Goal: Transaction & Acquisition: Obtain resource

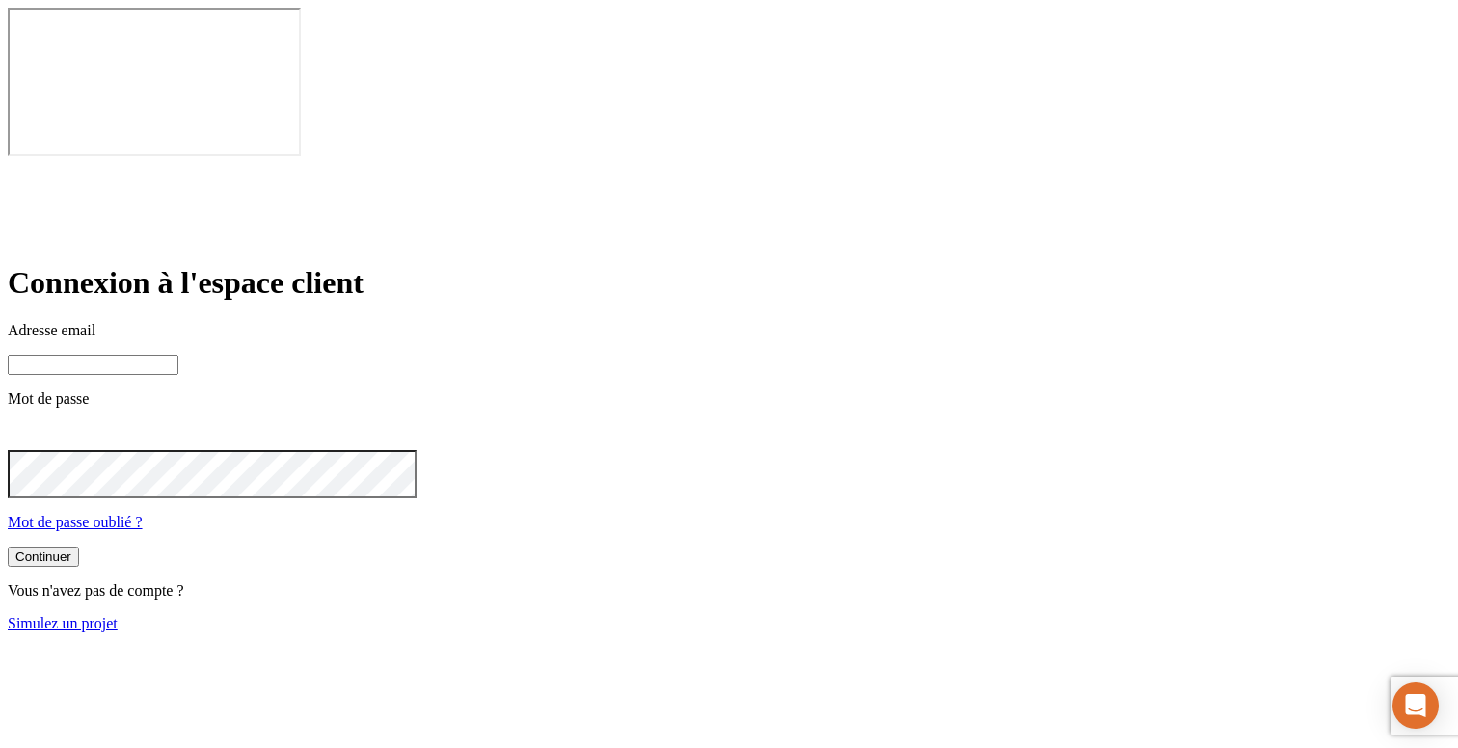
type input "[PERSON_NAME][DOMAIN_NAME][EMAIL_ADDRESS][DOMAIN_NAME]"
click at [178, 355] on input "james.bond+300@nalo.fr" at bounding box center [93, 365] width 171 height 20
click at [118, 615] on link "Simulez un projet" at bounding box center [63, 623] width 110 height 16
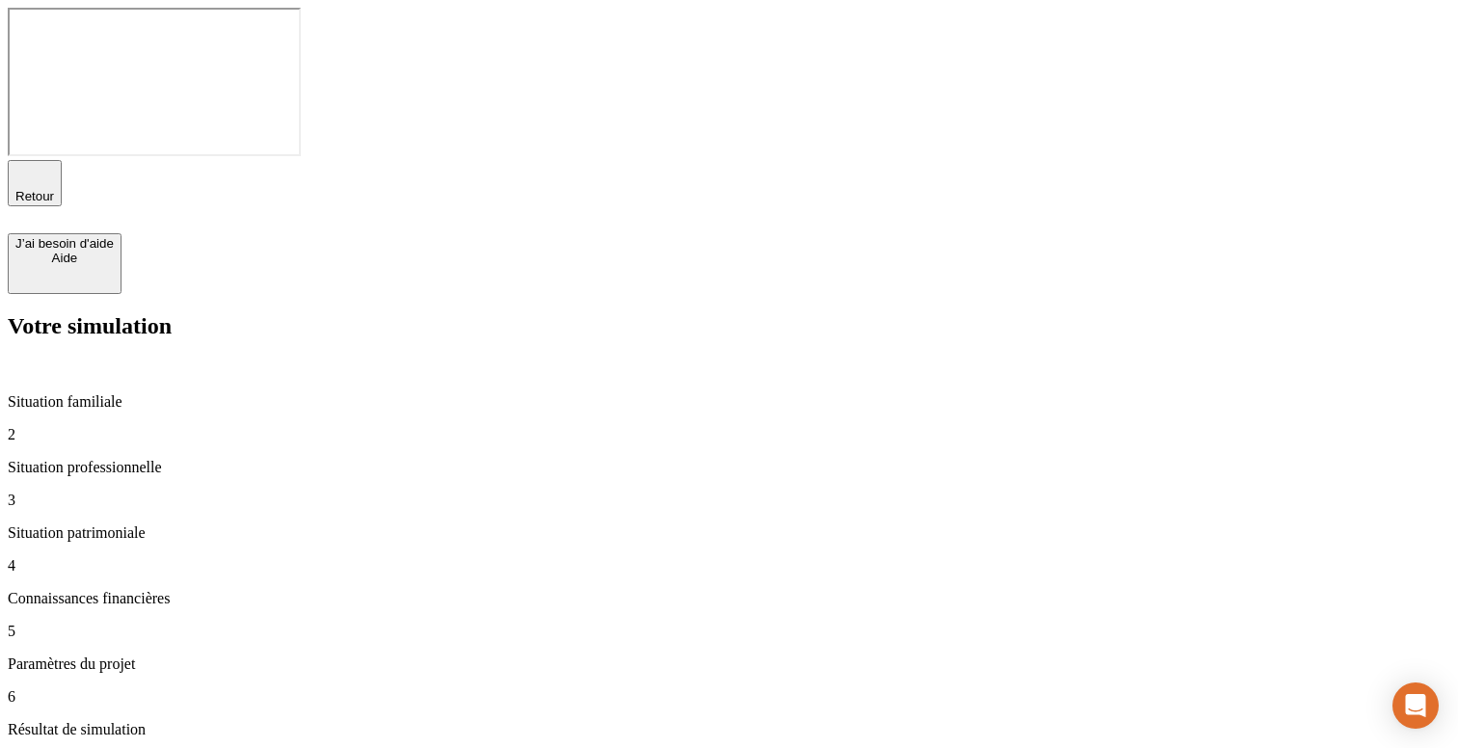
type input "99 999"
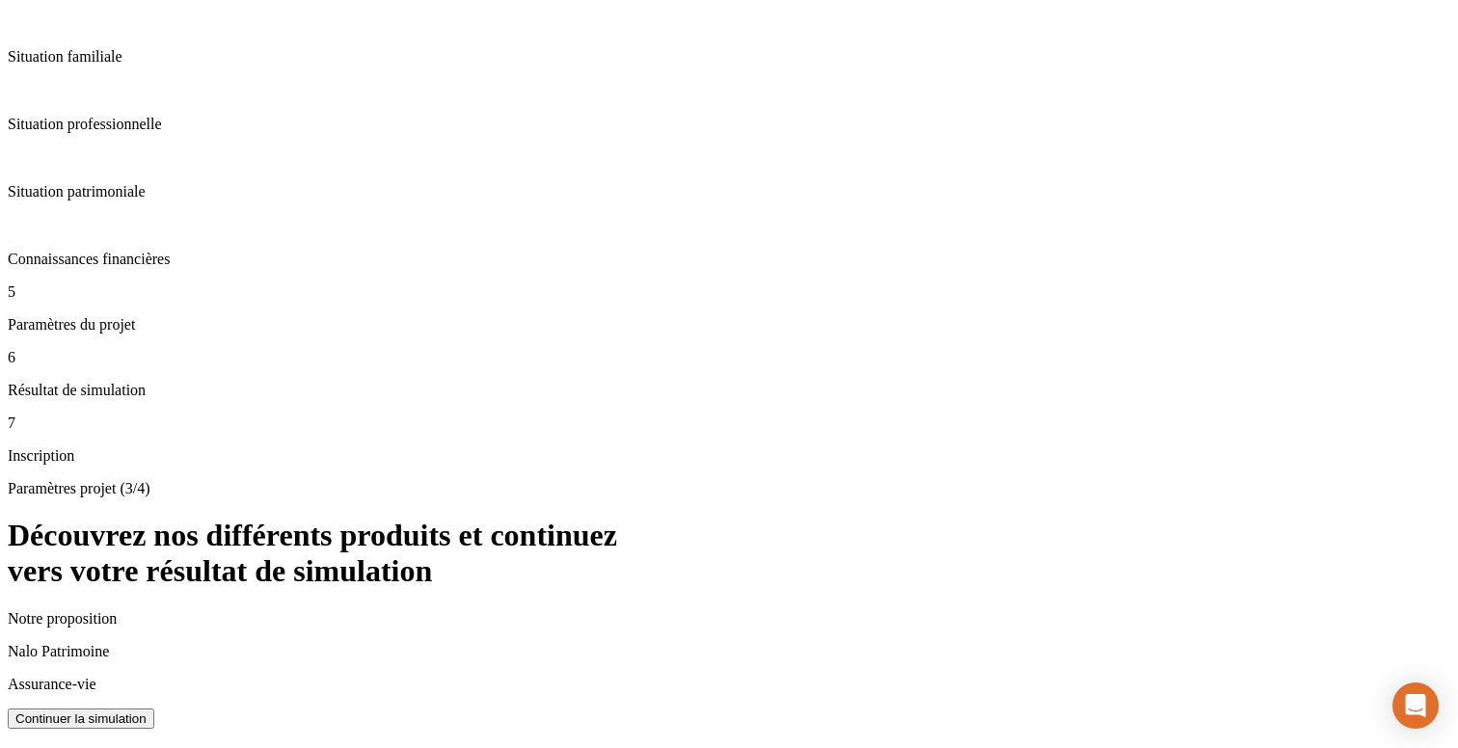
scroll to position [382, 0]
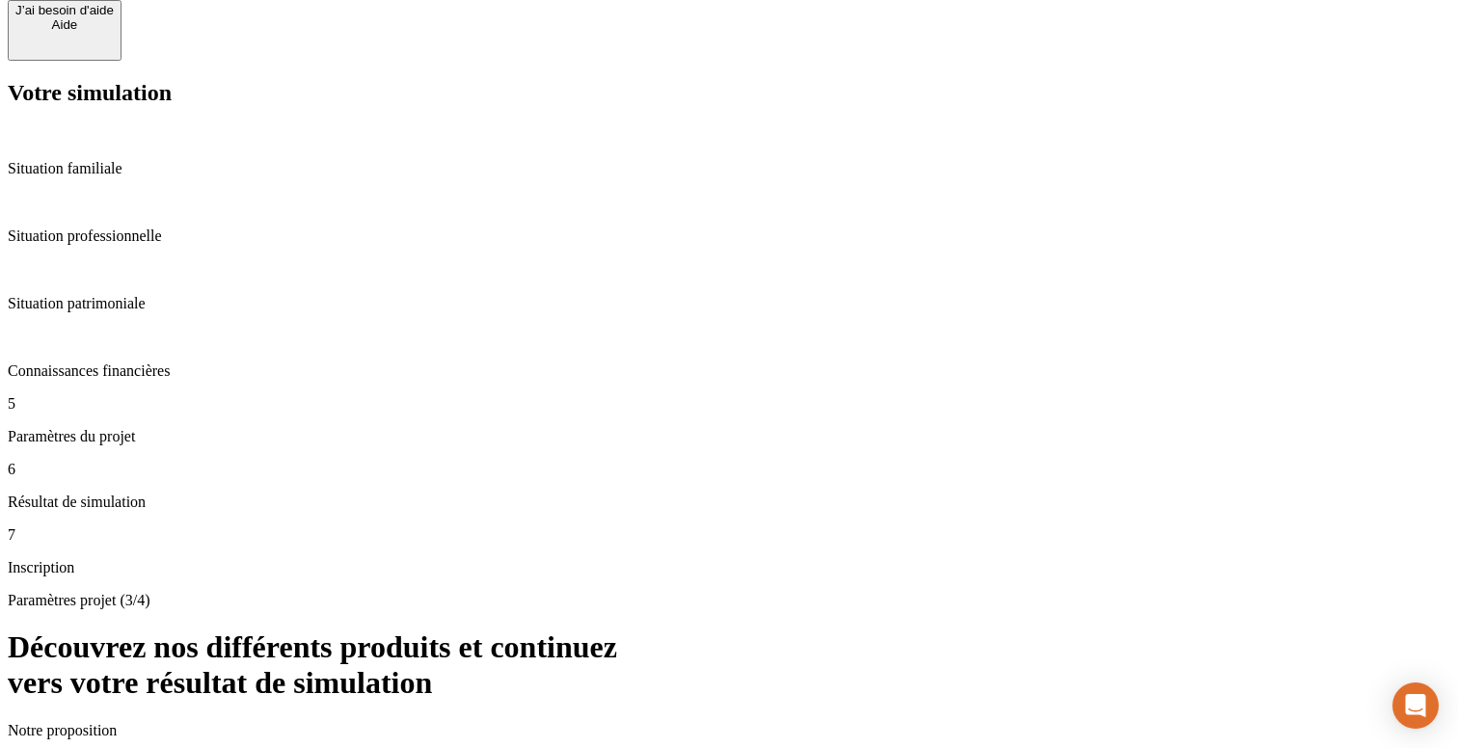
scroll to position [382, 0]
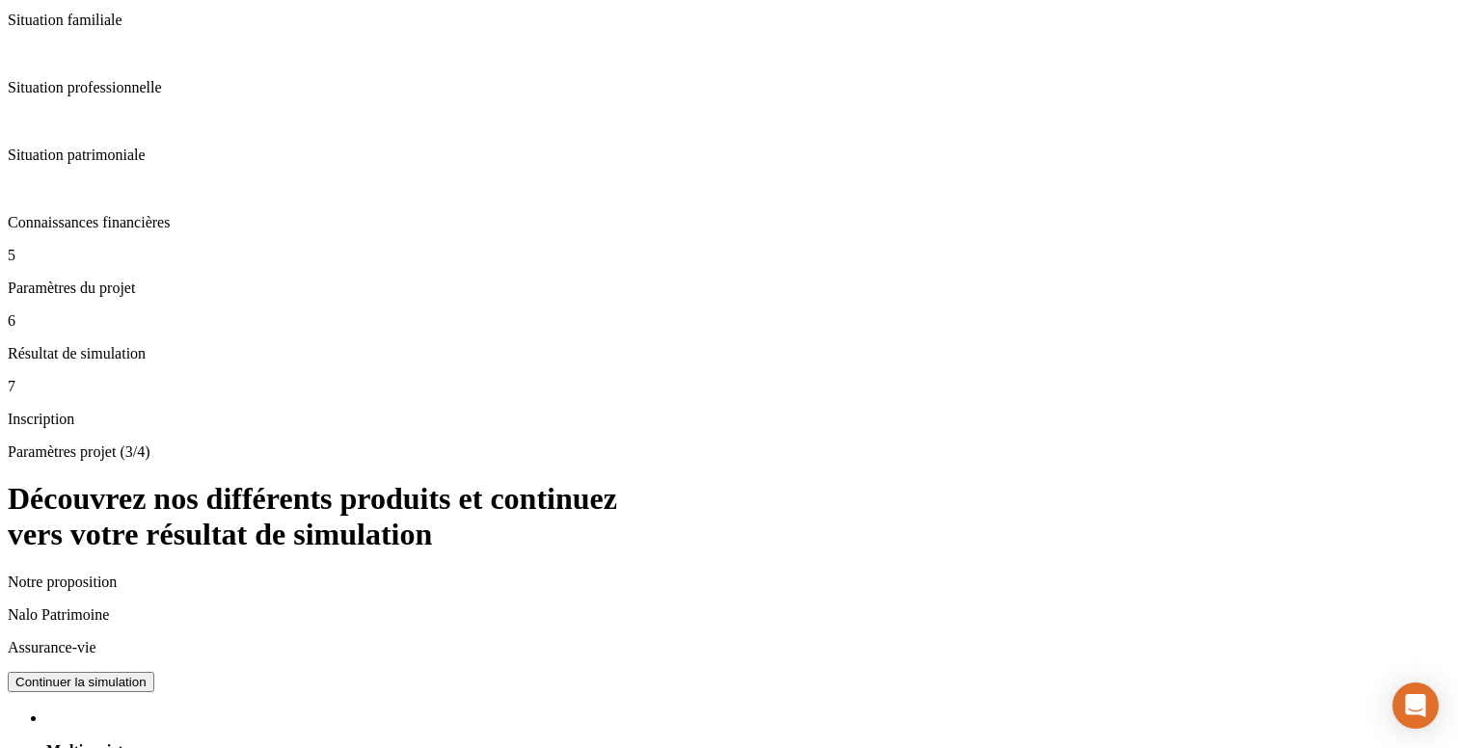
click at [152, 164] on p "Situation patrimoniale" at bounding box center [729, 155] width 1442 height 17
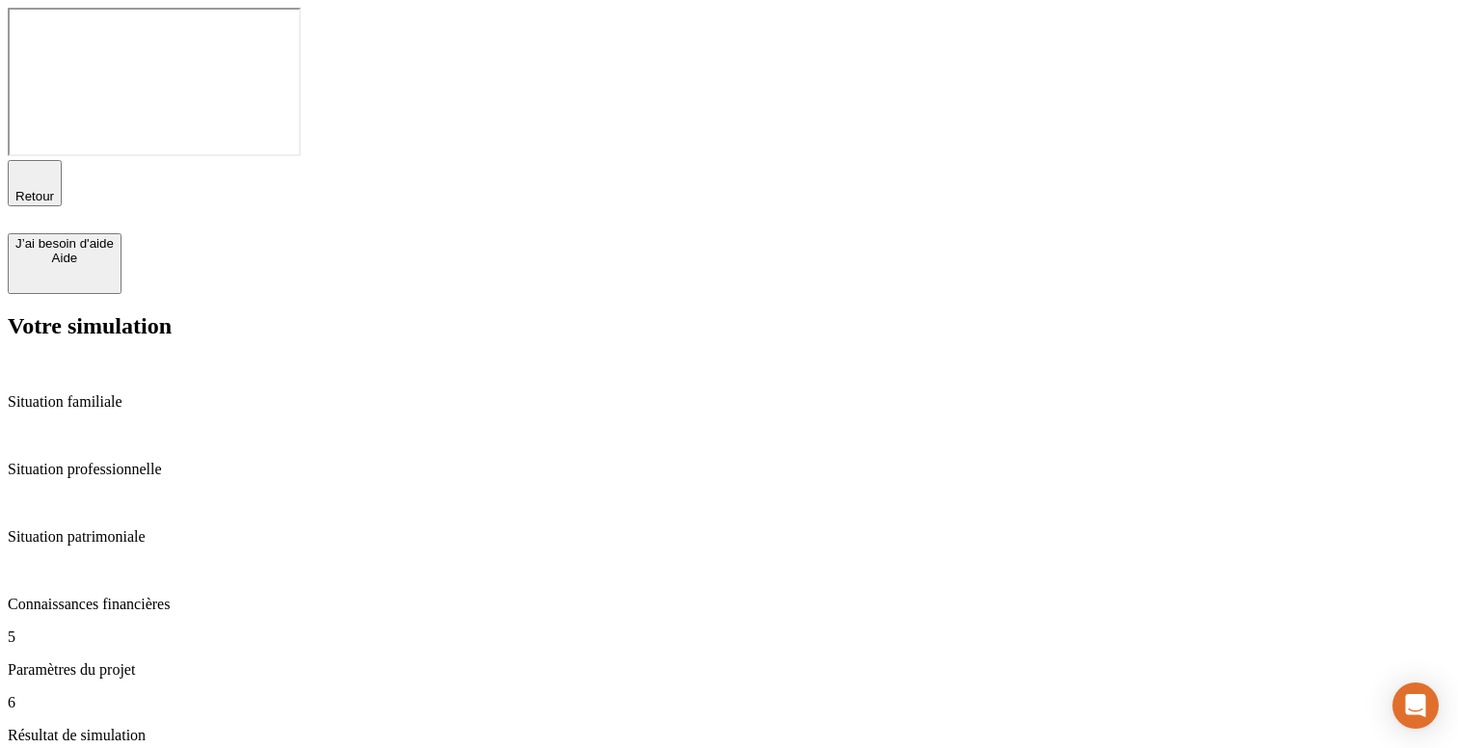
click at [114, 661] on p "Paramètres du projet" at bounding box center [729, 669] width 1442 height 17
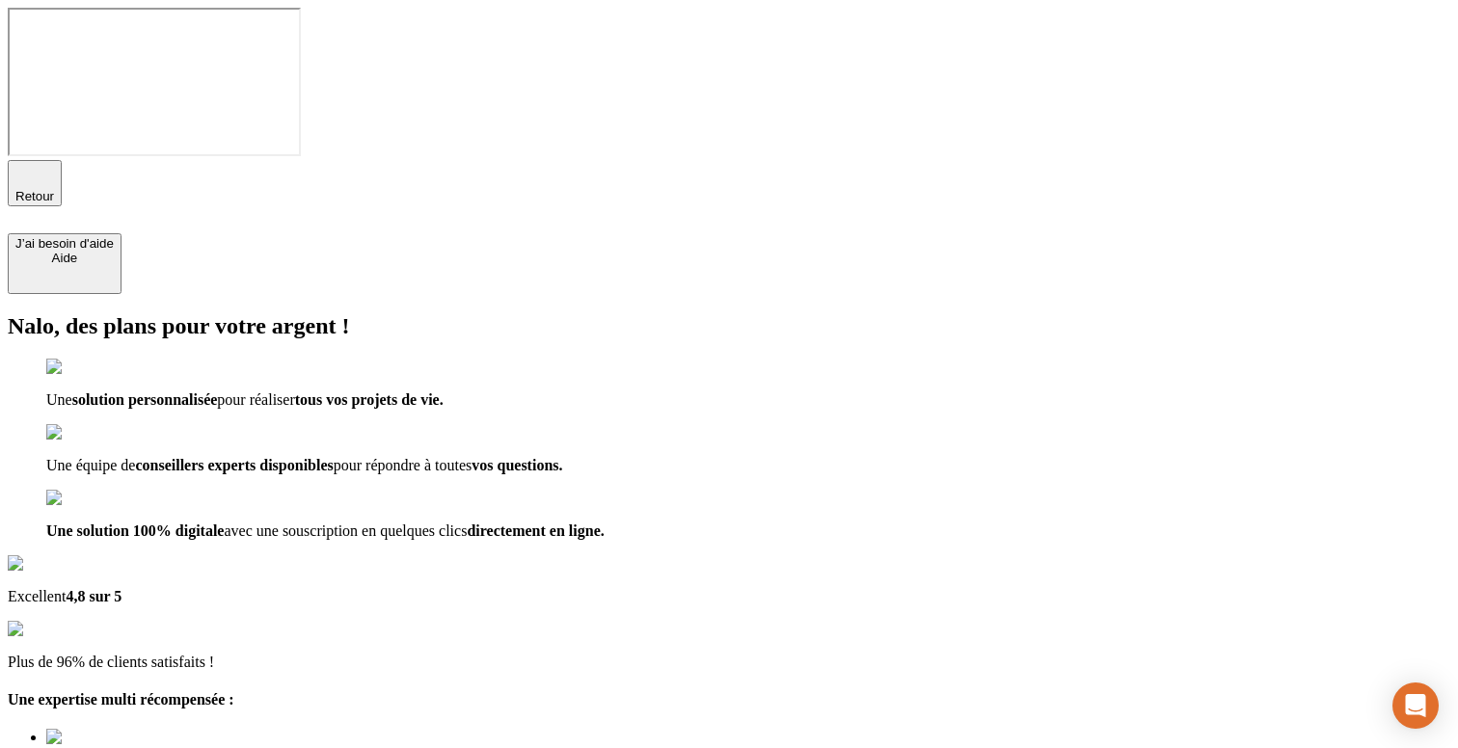
type input "[EMAIL_ADDRESS][DOMAIN_NAME]"
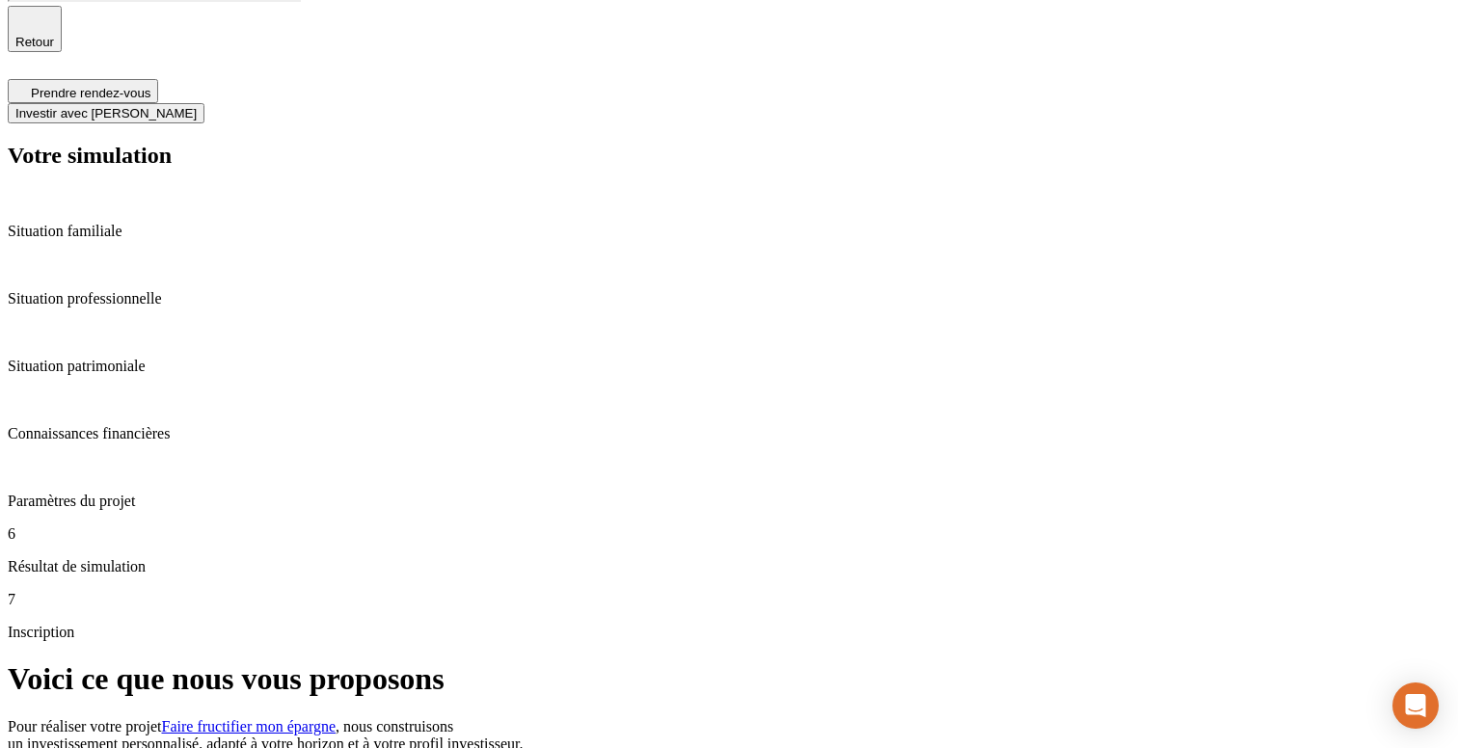
scroll to position [142, 0]
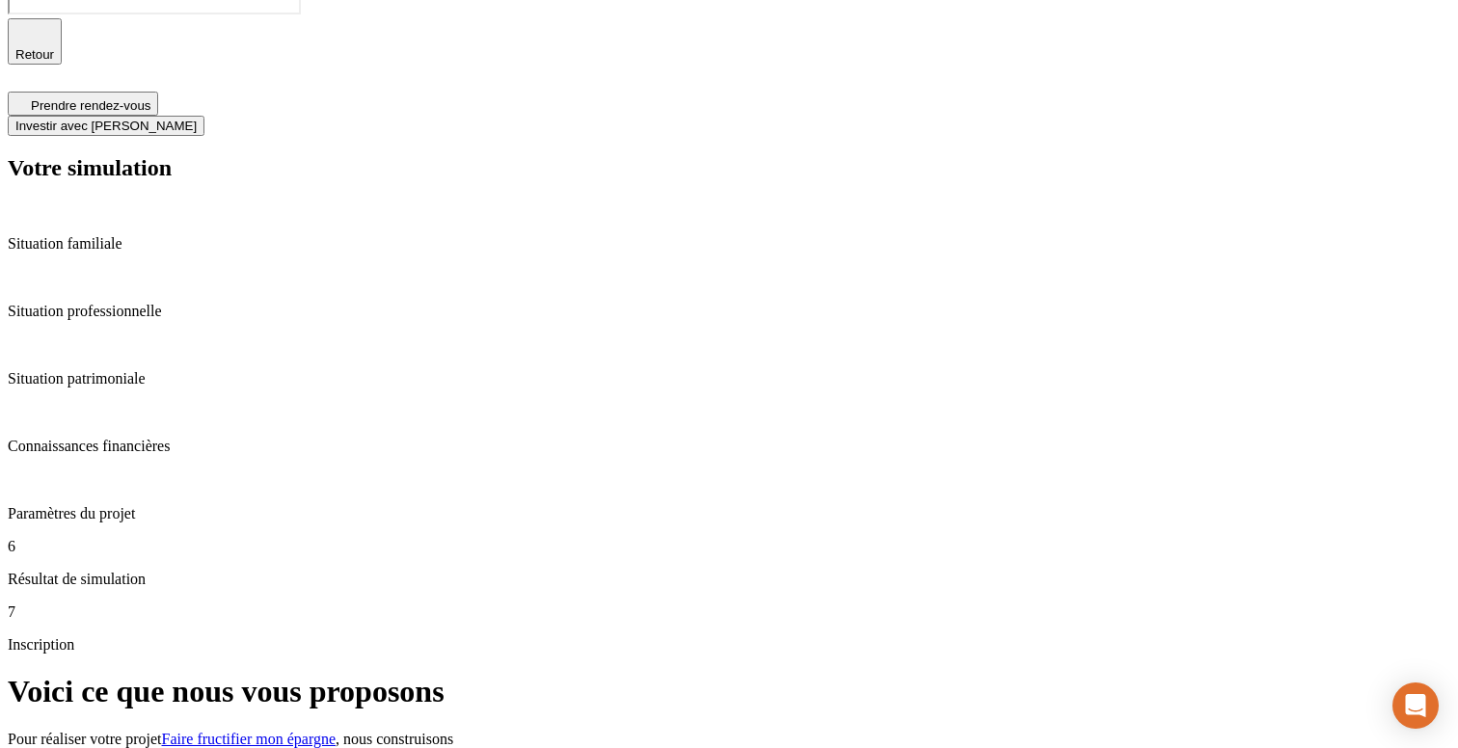
click at [204, 116] on button "Investir avec Nalo" at bounding box center [106, 126] width 197 height 20
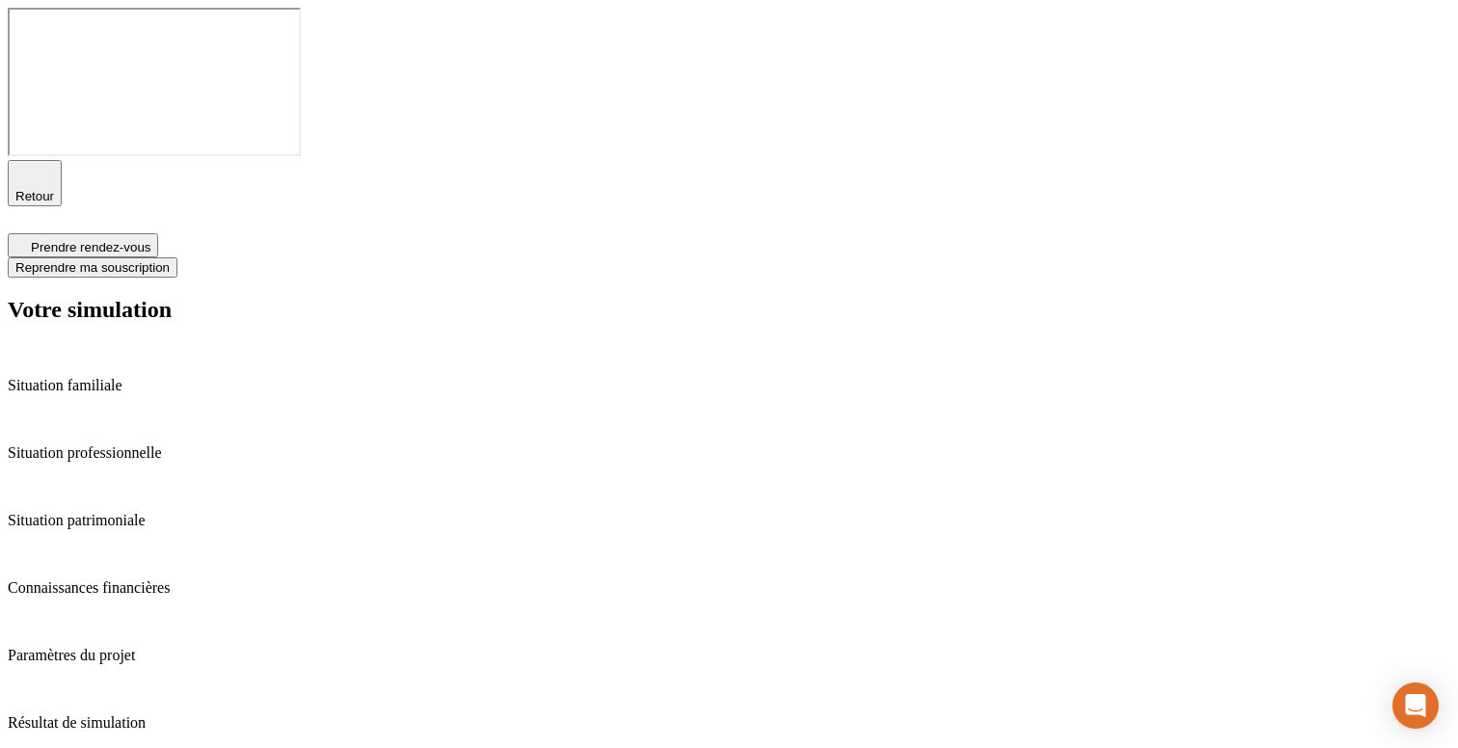
click at [158, 233] on button "Prendre rendez-vous" at bounding box center [83, 245] width 150 height 24
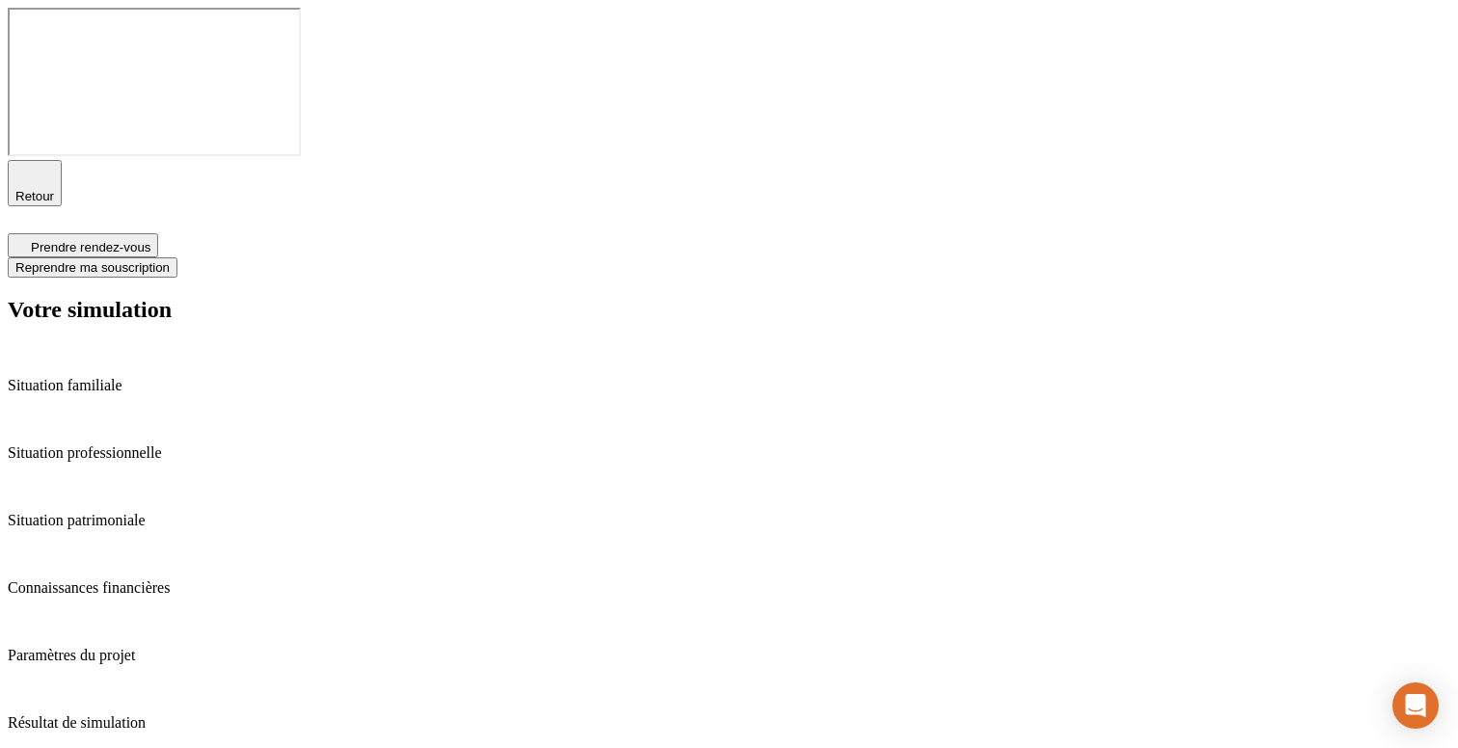
type input "06 73 69 17 93"
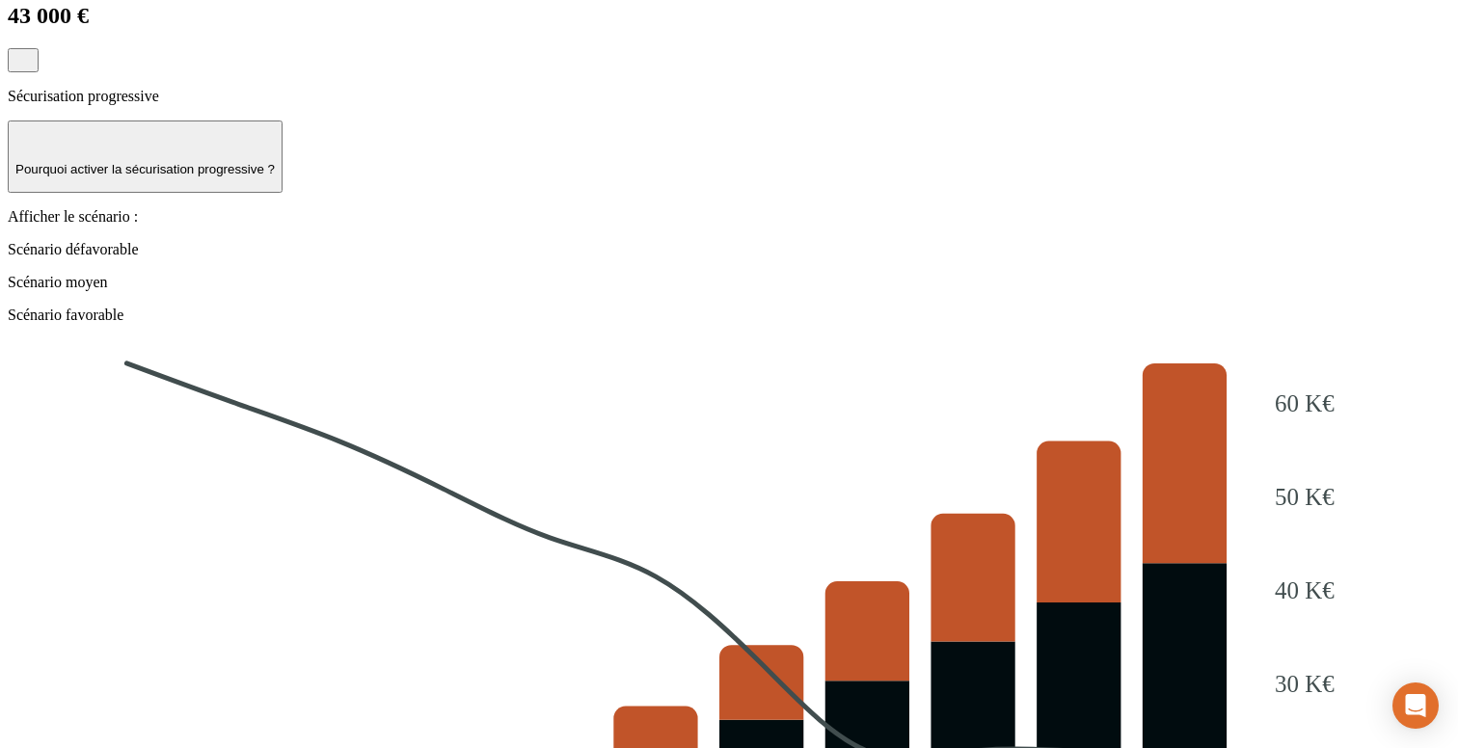
scroll to position [2157, 0]
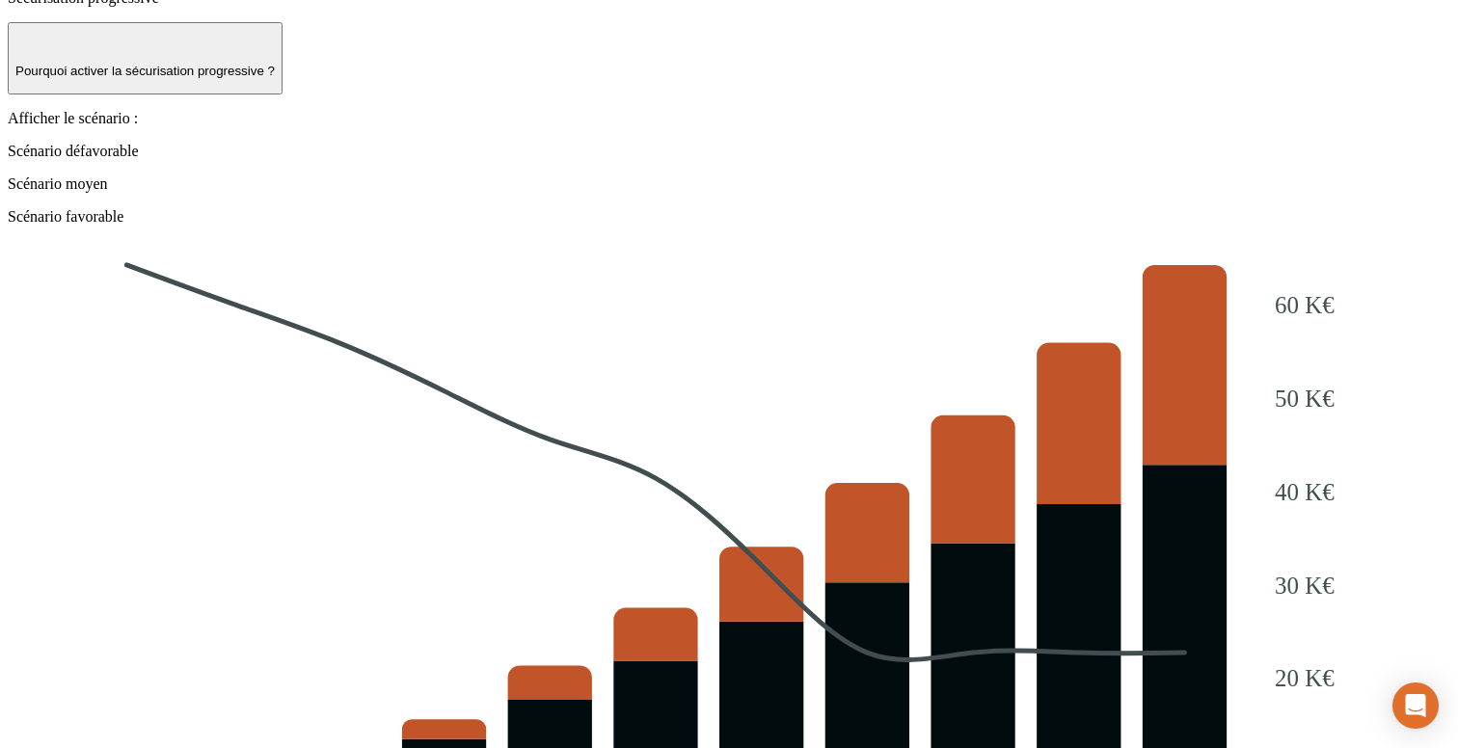
radio input "true"
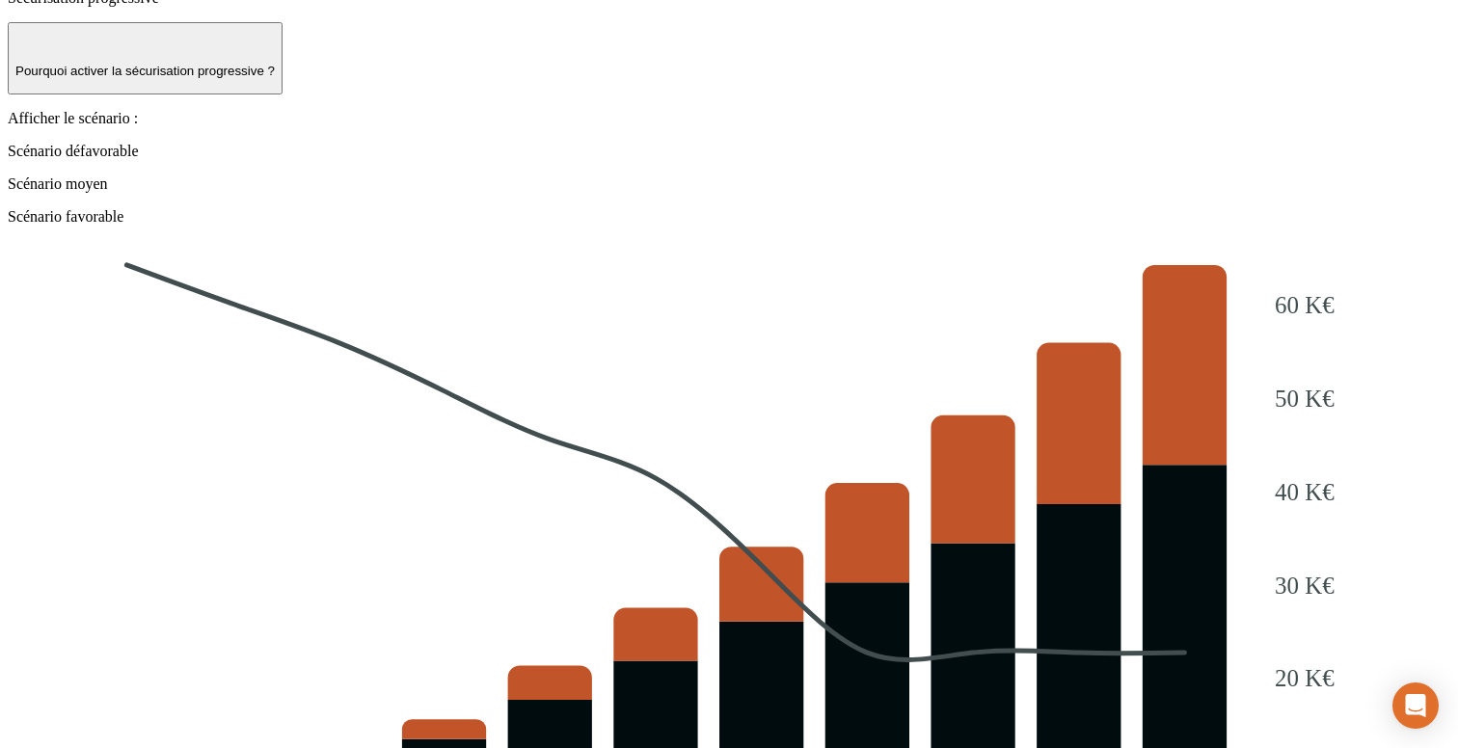
drag, startPoint x: 512, startPoint y: 398, endPoint x: 345, endPoint y: 386, distance: 167.3
type input "[PERSON_NAME][EMAIL_ADDRESS][DOMAIN_NAME]"
type input "a"
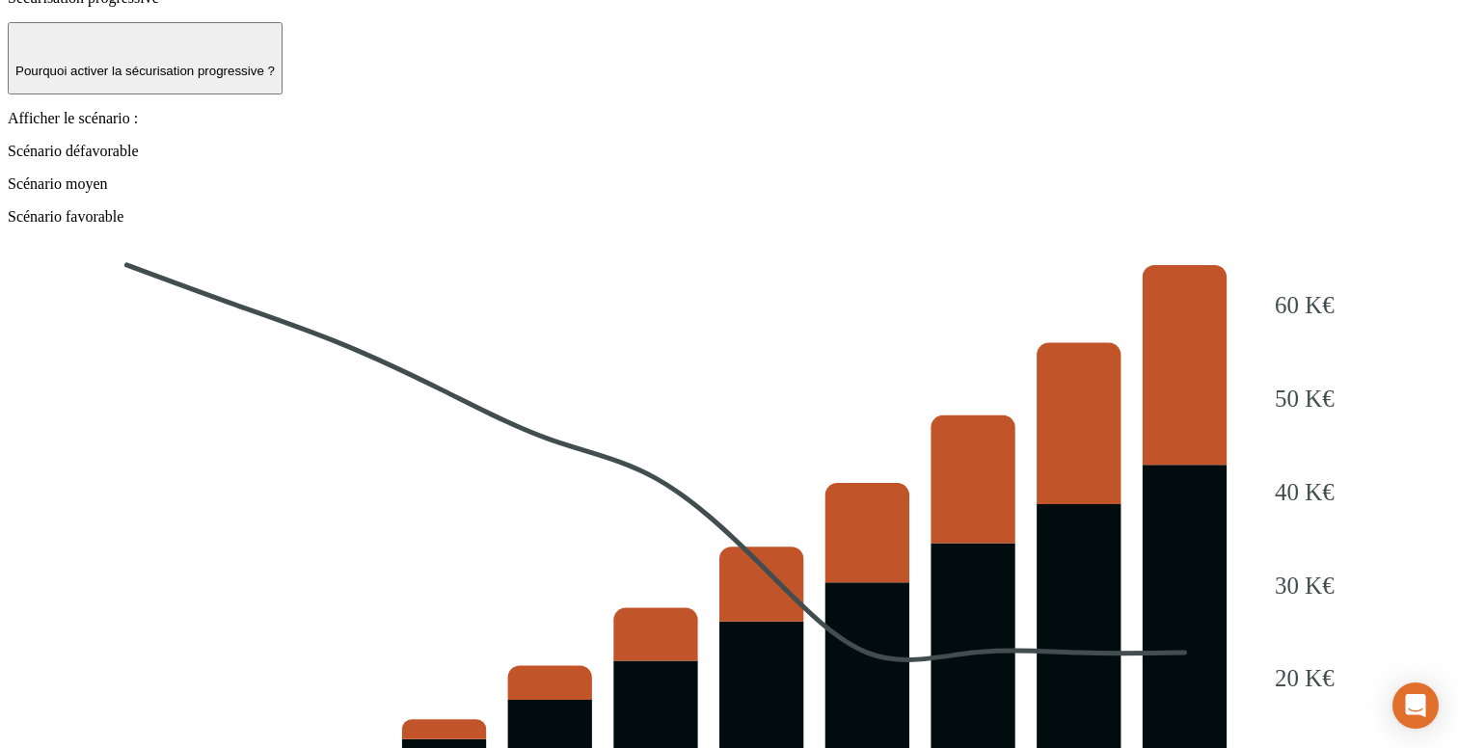
type input "a"
